Goal: Information Seeking & Learning: Learn about a topic

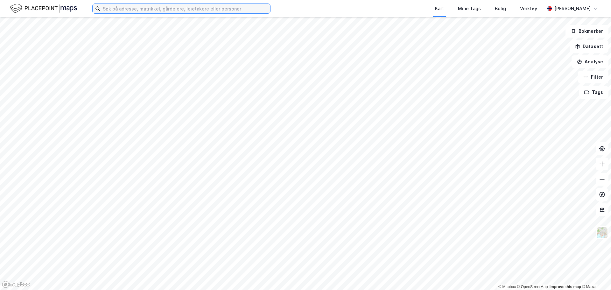
click at [120, 10] on input at bounding box center [185, 9] width 170 height 10
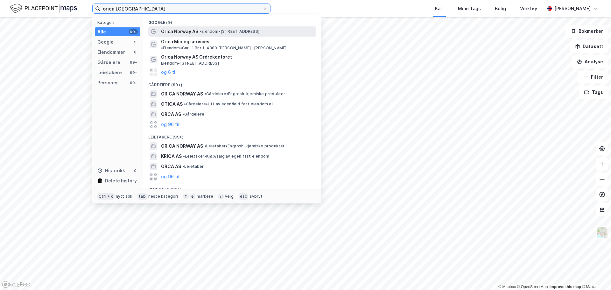
type input "orica norway"
click at [189, 33] on span "Orica Norway AS" at bounding box center [179, 32] width 37 height 8
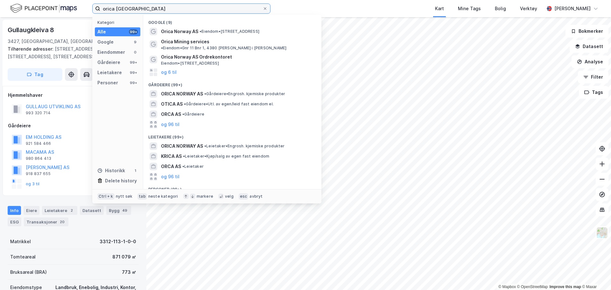
click at [163, 10] on input "orica norway" at bounding box center [181, 9] width 162 height 10
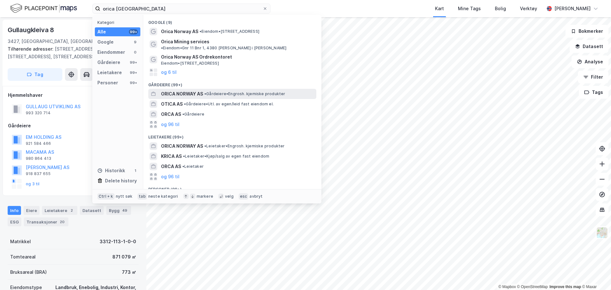
click at [179, 90] on span "ORICA NORWAY AS" at bounding box center [182, 94] width 42 height 8
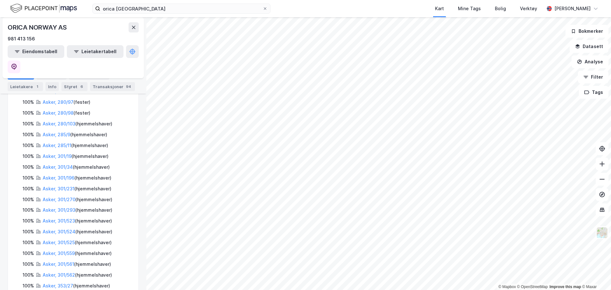
scroll to position [414, 0]
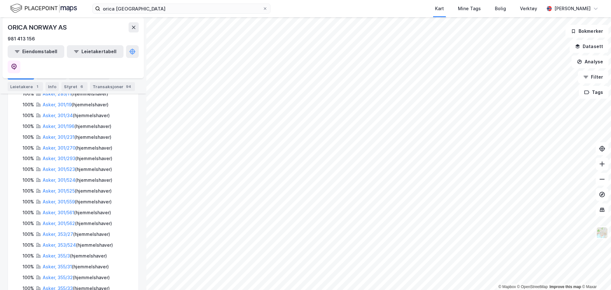
click at [54, 284] on div "Asker, 355/33 ( hjemmelshaver )" at bounding box center [76, 288] width 67 height 8
click at [54, 239] on div "100% Sandnes, 26/1/2 ( fester ) 100% Sauda, 3/5 ( hjemmelshaver ) 100% Kristian…" at bounding box center [73, 86] width 115 height 586
click at [55, 285] on link "Asker, 355/33" at bounding box center [58, 287] width 30 height 5
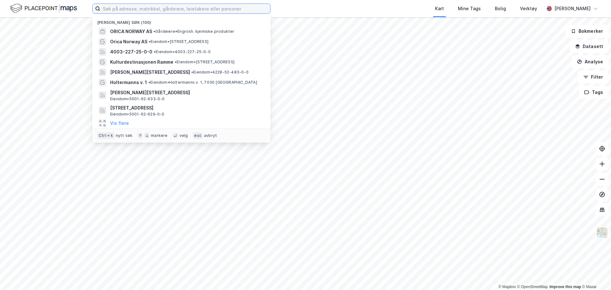
click at [105, 10] on input at bounding box center [185, 9] width 170 height 10
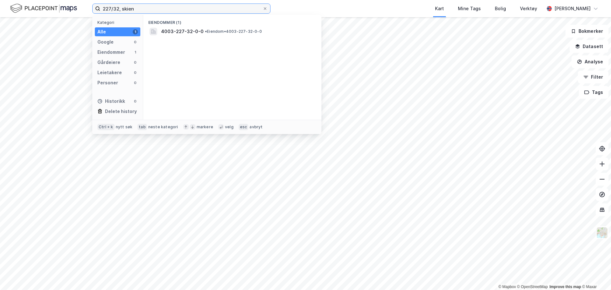
type input "227/32, skien"
click at [172, 25] on div "Eiendommer (1)" at bounding box center [232, 20] width 178 height 11
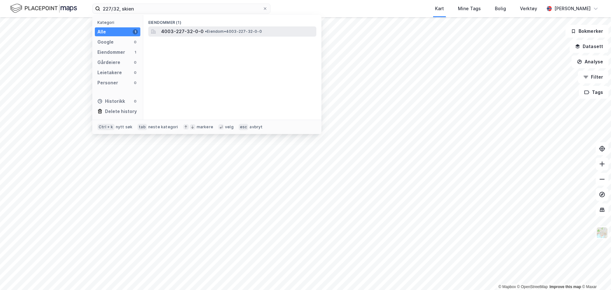
click at [170, 32] on span "4003-227-32-0-0" at bounding box center [182, 32] width 43 height 8
